Goal: Task Accomplishment & Management: Use online tool/utility

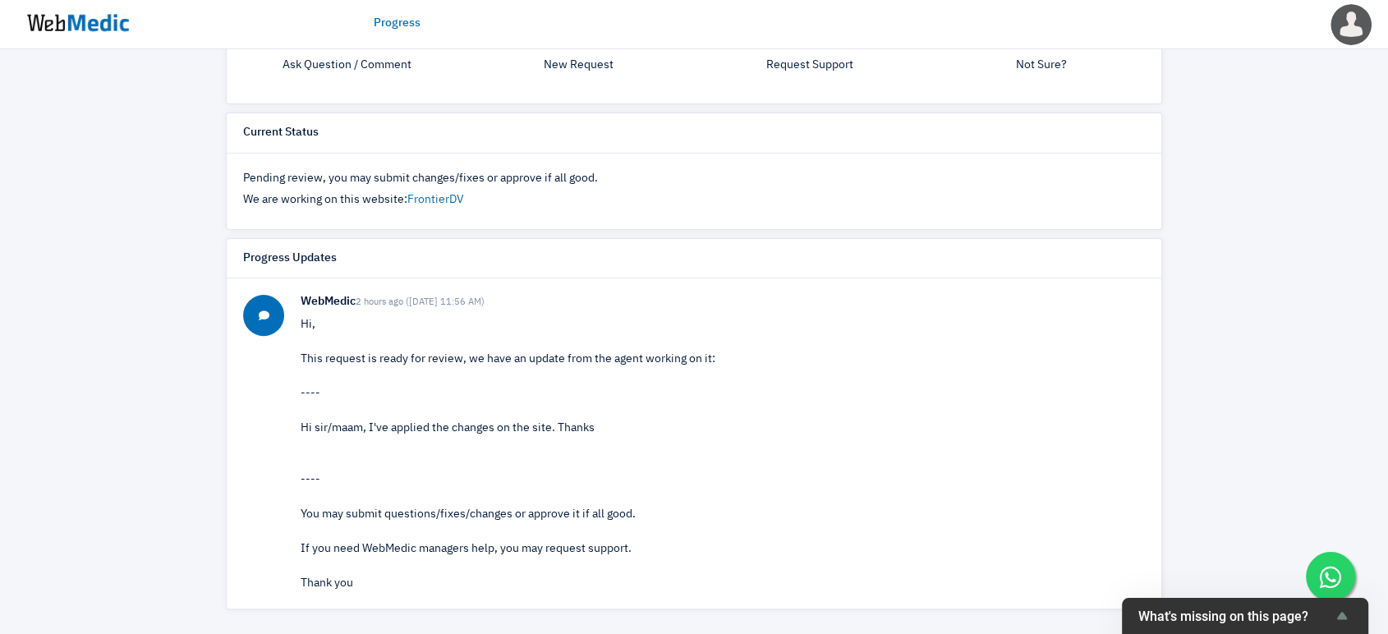
scroll to position [27, 0]
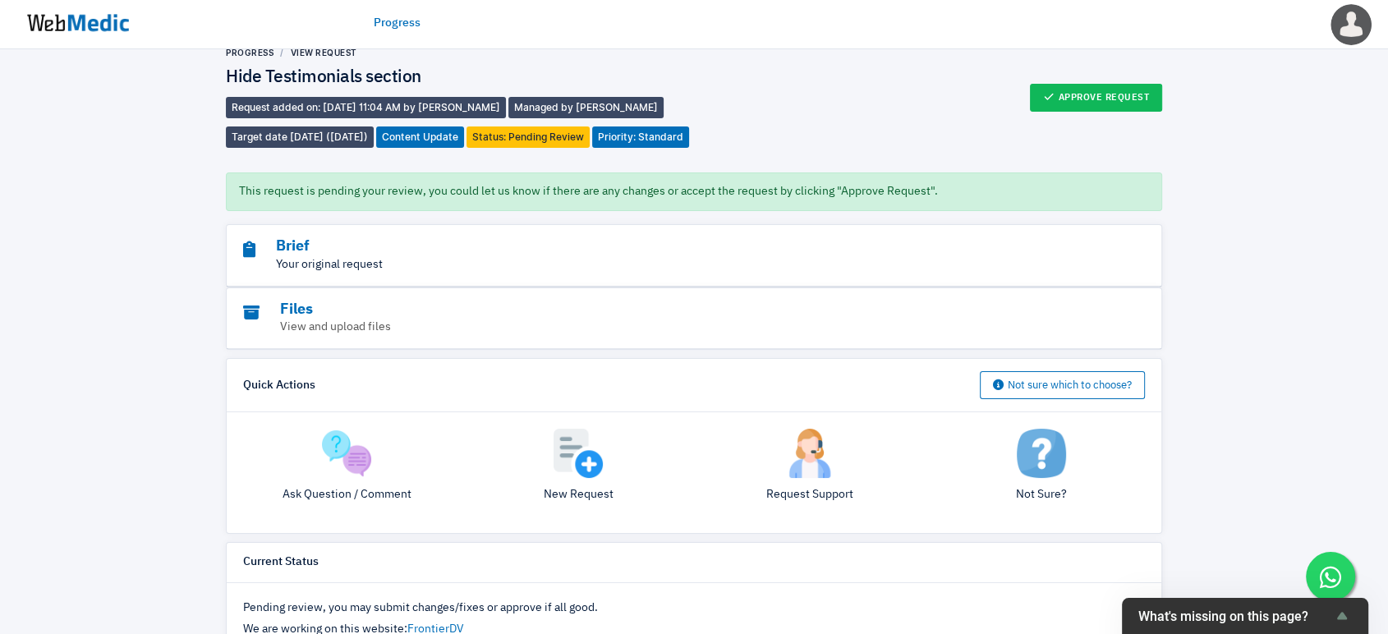
click at [331, 274] on p "Your original request" at bounding box center [649, 264] width 812 height 17
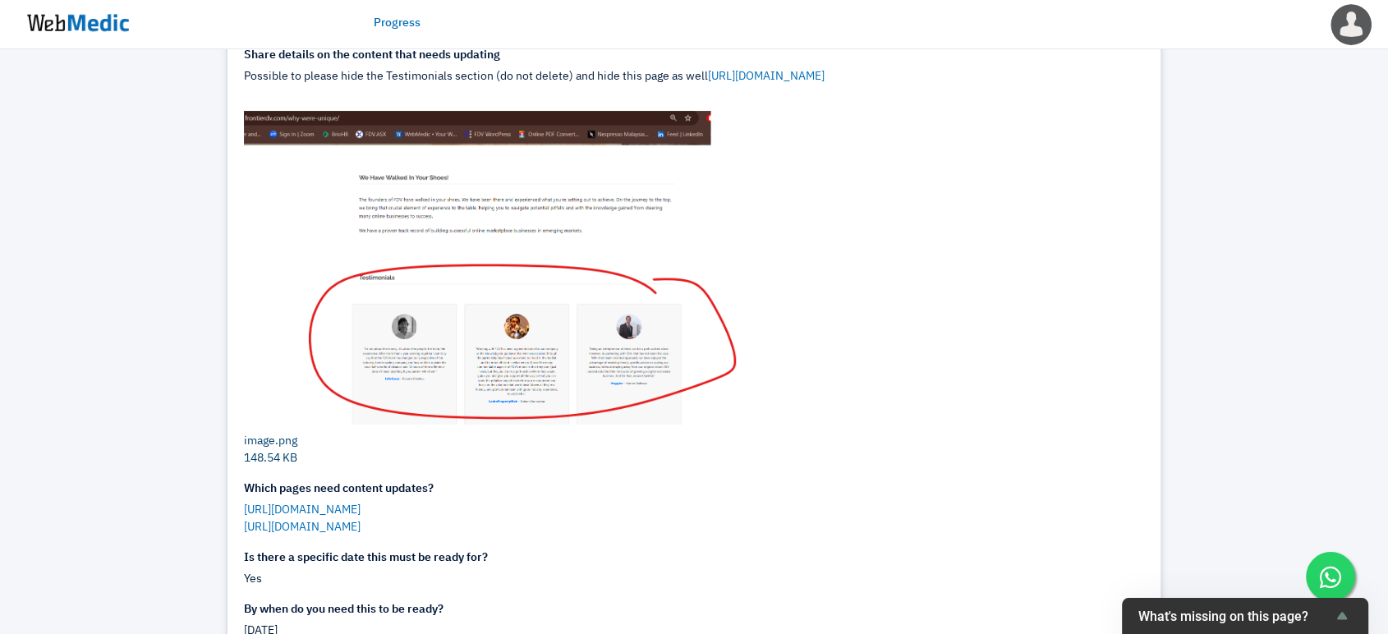
scroll to position [210, 0]
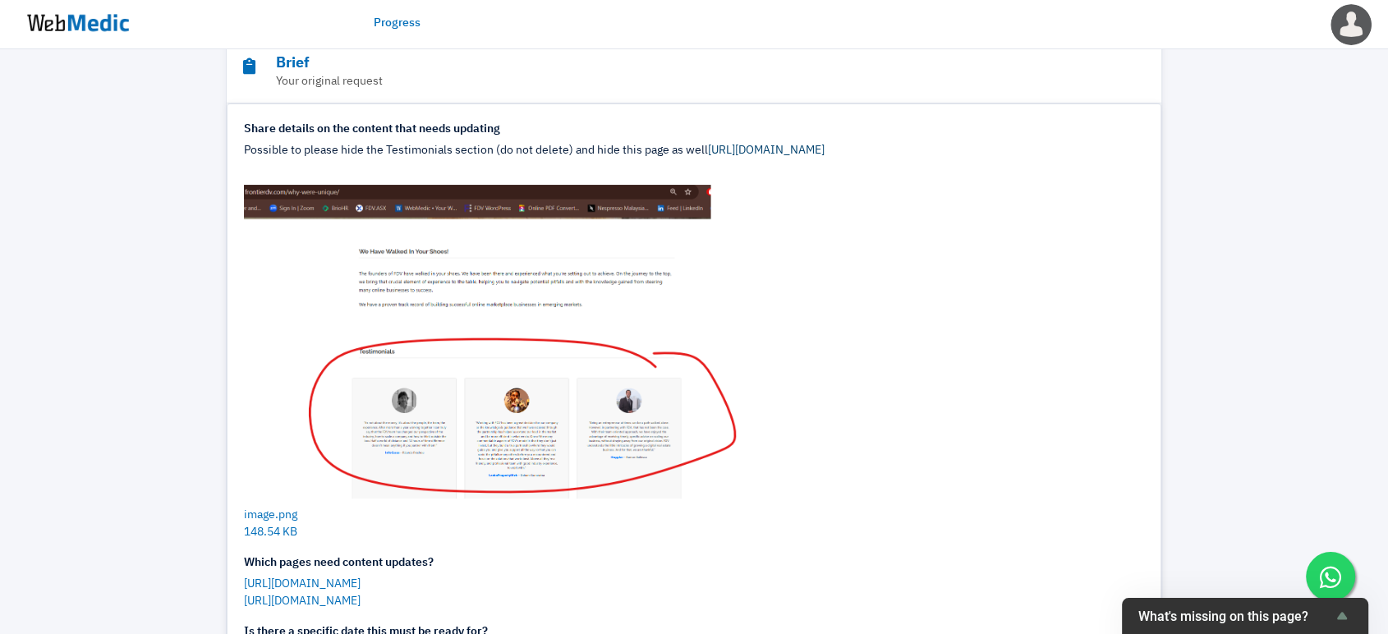
click at [784, 156] on link "[URL][DOMAIN_NAME]" at bounding box center [766, 150] width 117 height 11
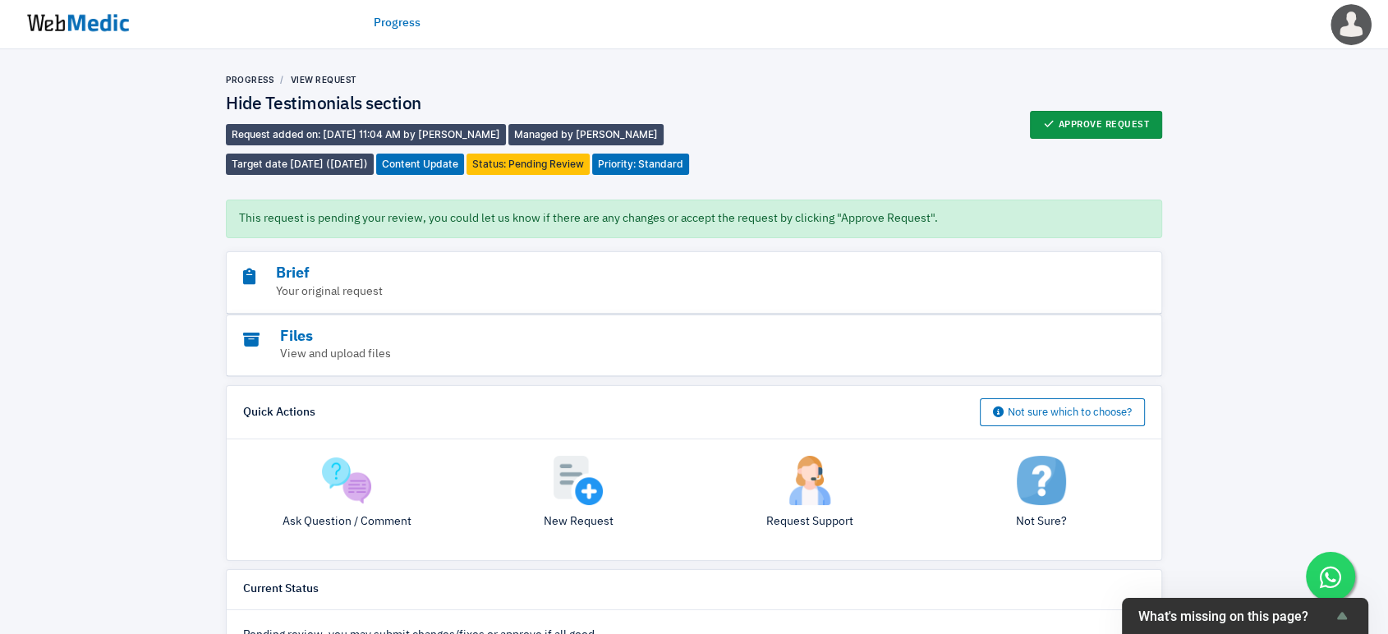
click at [1082, 139] on button "Approve Request" at bounding box center [1096, 125] width 133 height 28
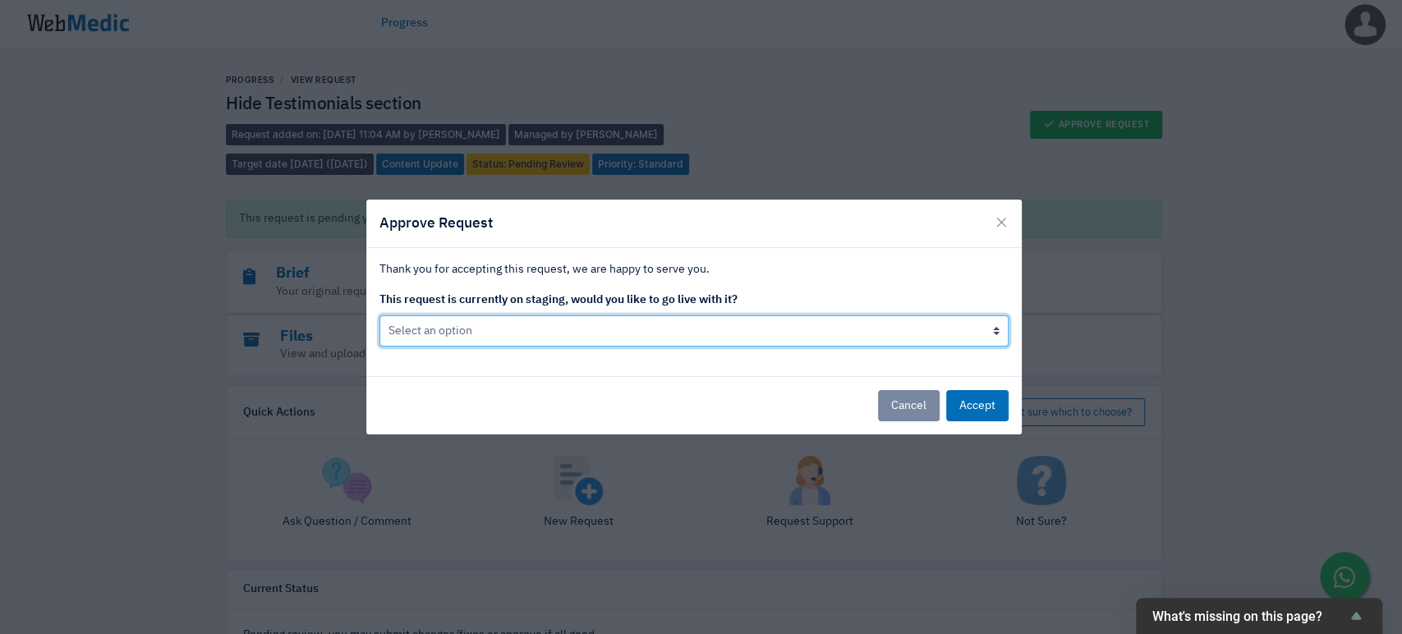
click at [738, 328] on select "Select an option Yes go live Accept request but don't go live yet" at bounding box center [693, 330] width 629 height 31
select select "1"
click at [379, 315] on select "Select an option Yes go live Accept request but don't go live yet" at bounding box center [693, 330] width 629 height 31
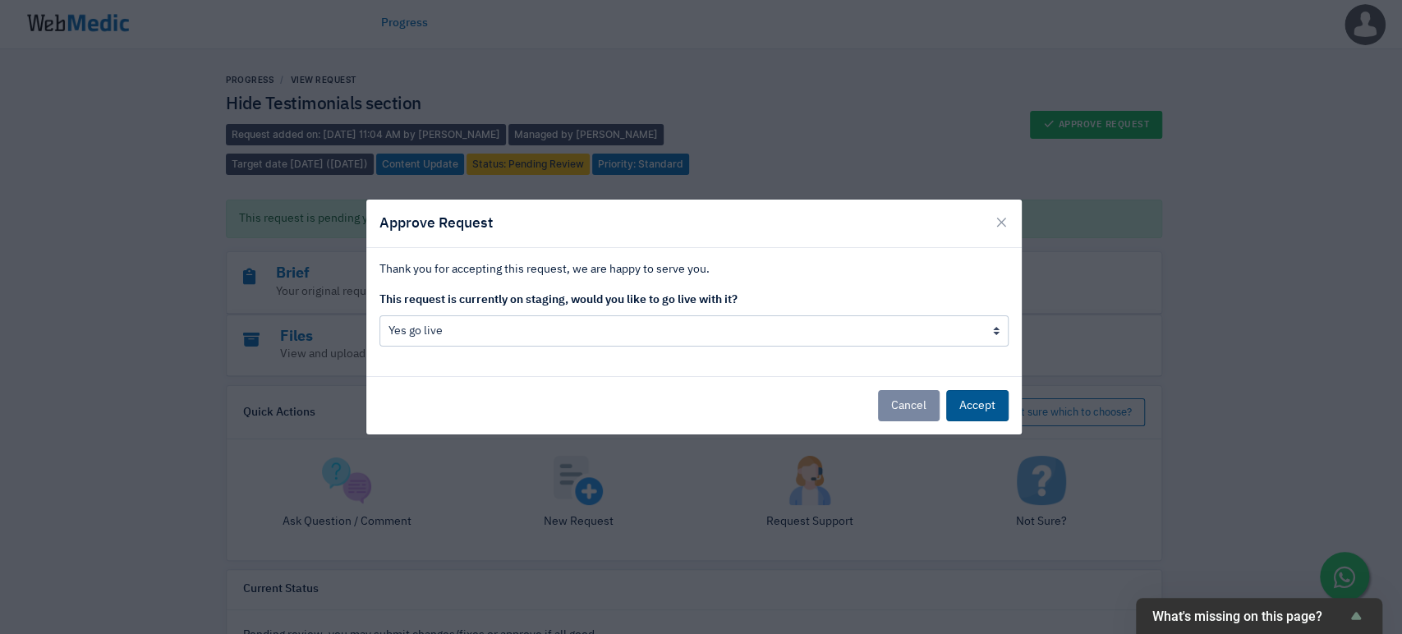
click at [977, 393] on button "Accept" at bounding box center [977, 405] width 62 height 31
